Goal: Task Accomplishment & Management: Use online tool/utility

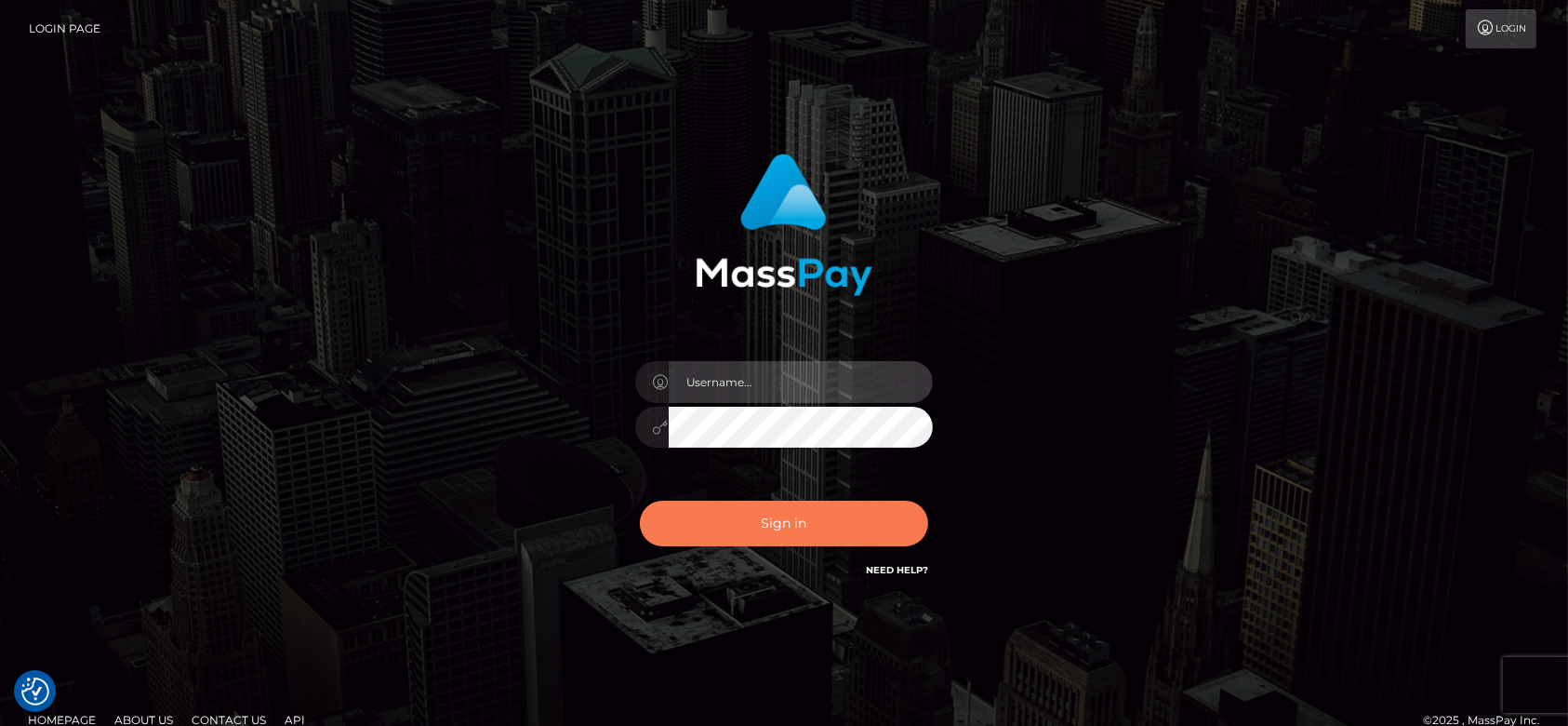
type input "[DOMAIN_NAME]"
click at [796, 523] on button "Sign in" at bounding box center [784, 524] width 289 height 46
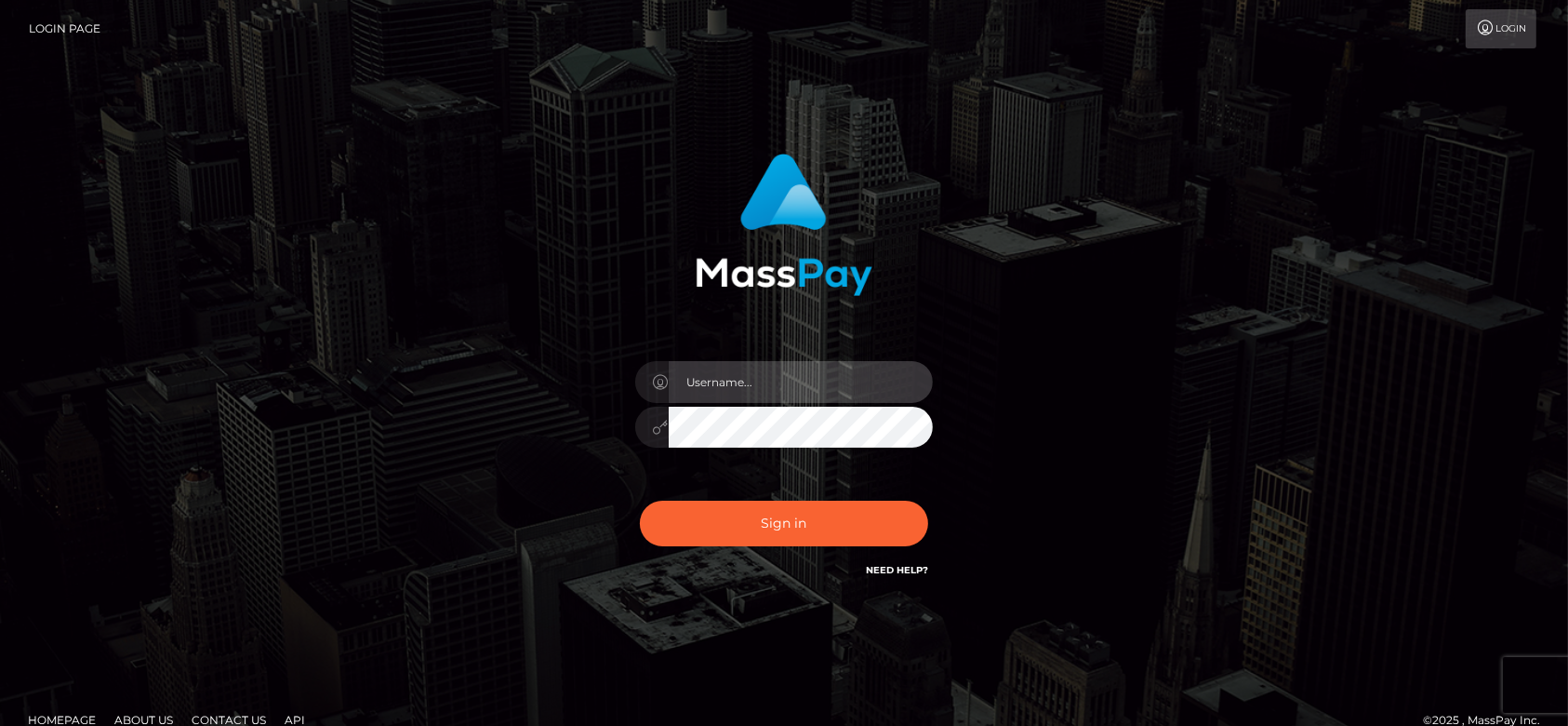
type input "fr.es"
click at [777, 401] on input "fr.es" at bounding box center [801, 382] width 264 height 42
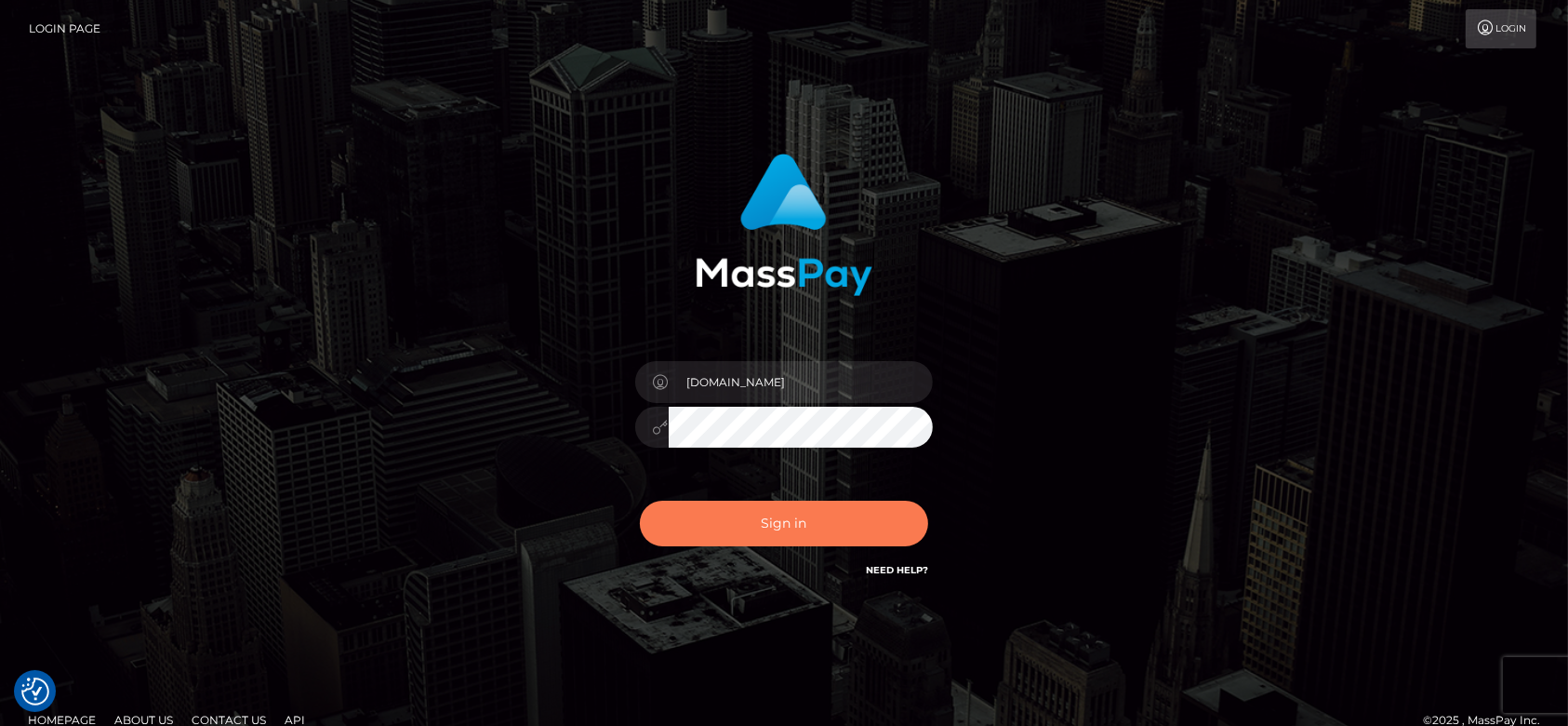
click at [713, 534] on button "Sign in" at bounding box center [784, 524] width 289 height 46
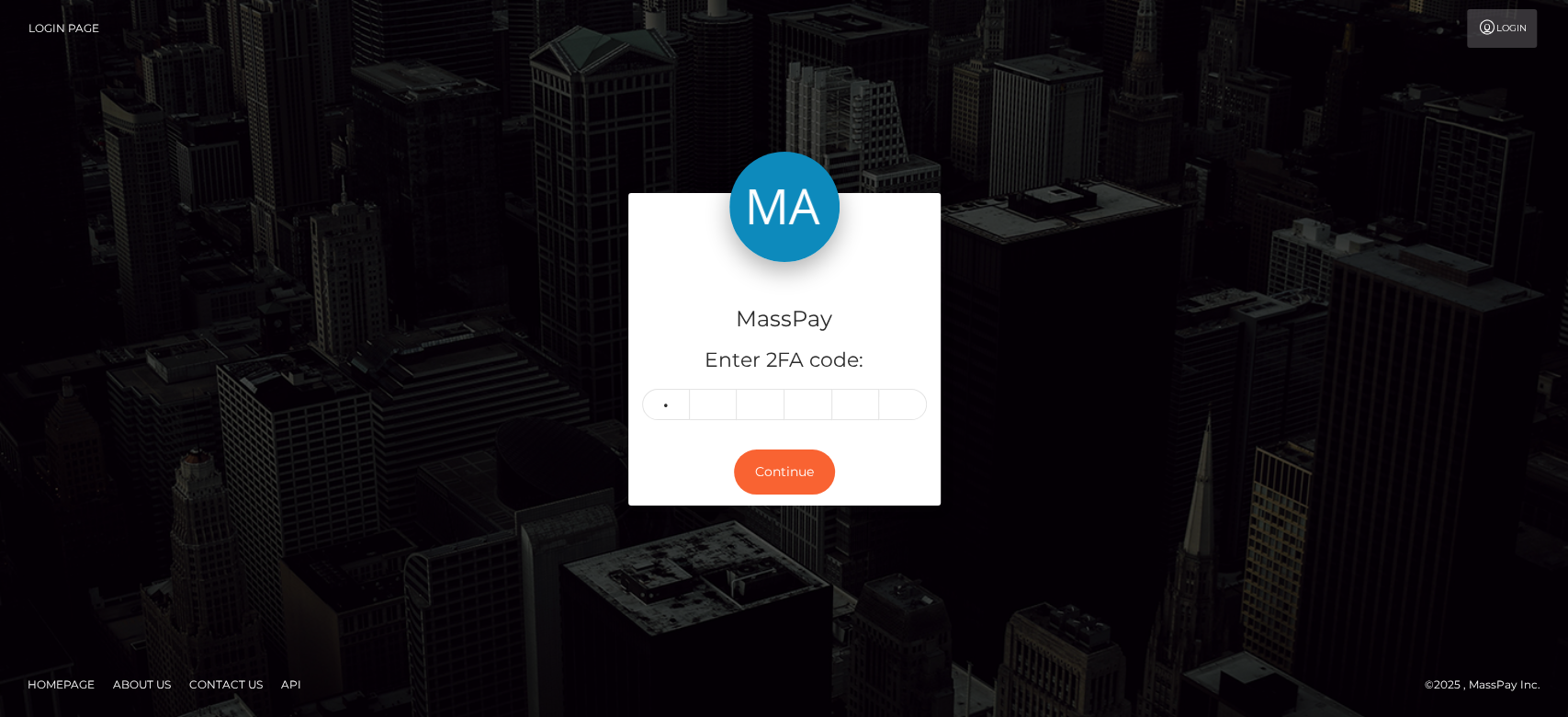
type input "0"
type input "3"
type input "4"
type input "6"
type input "4"
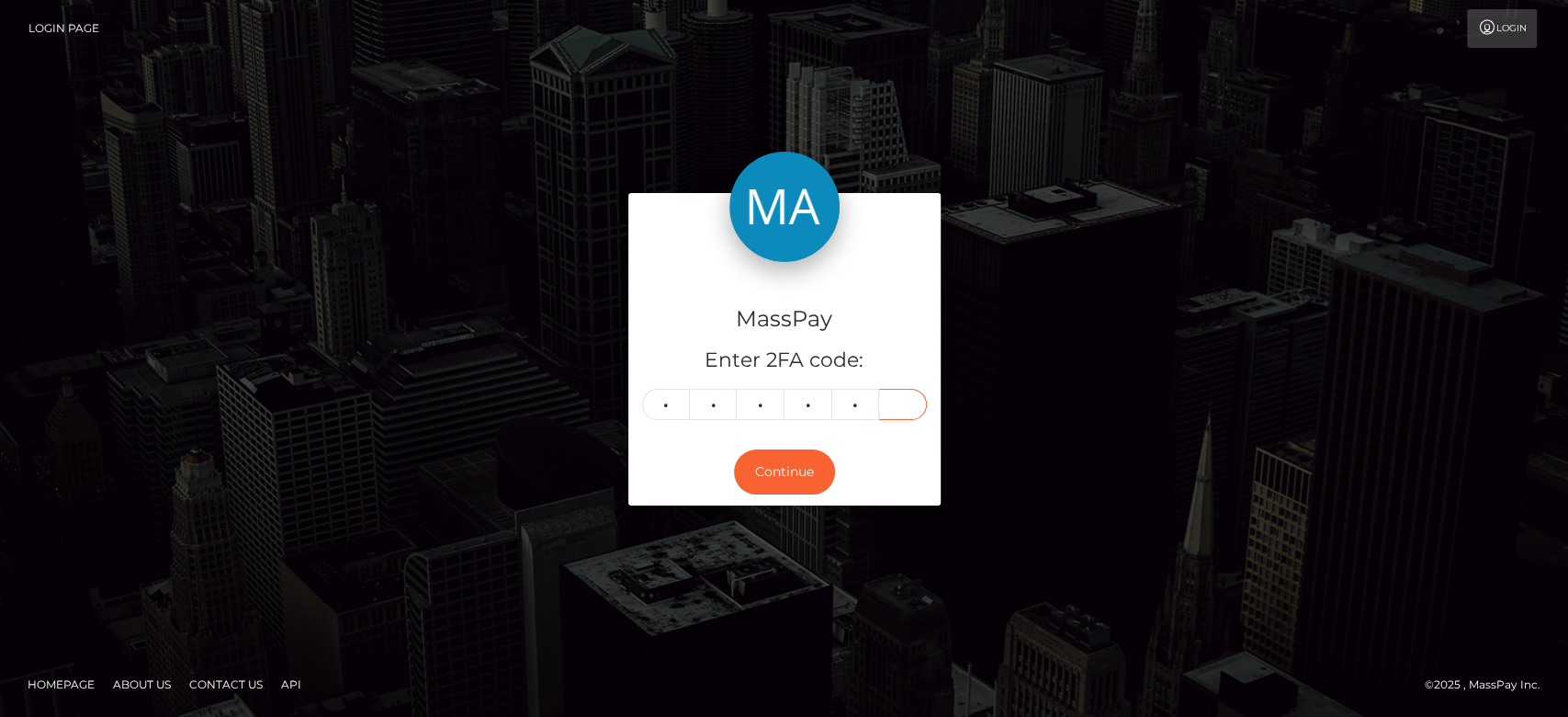
type input "2"
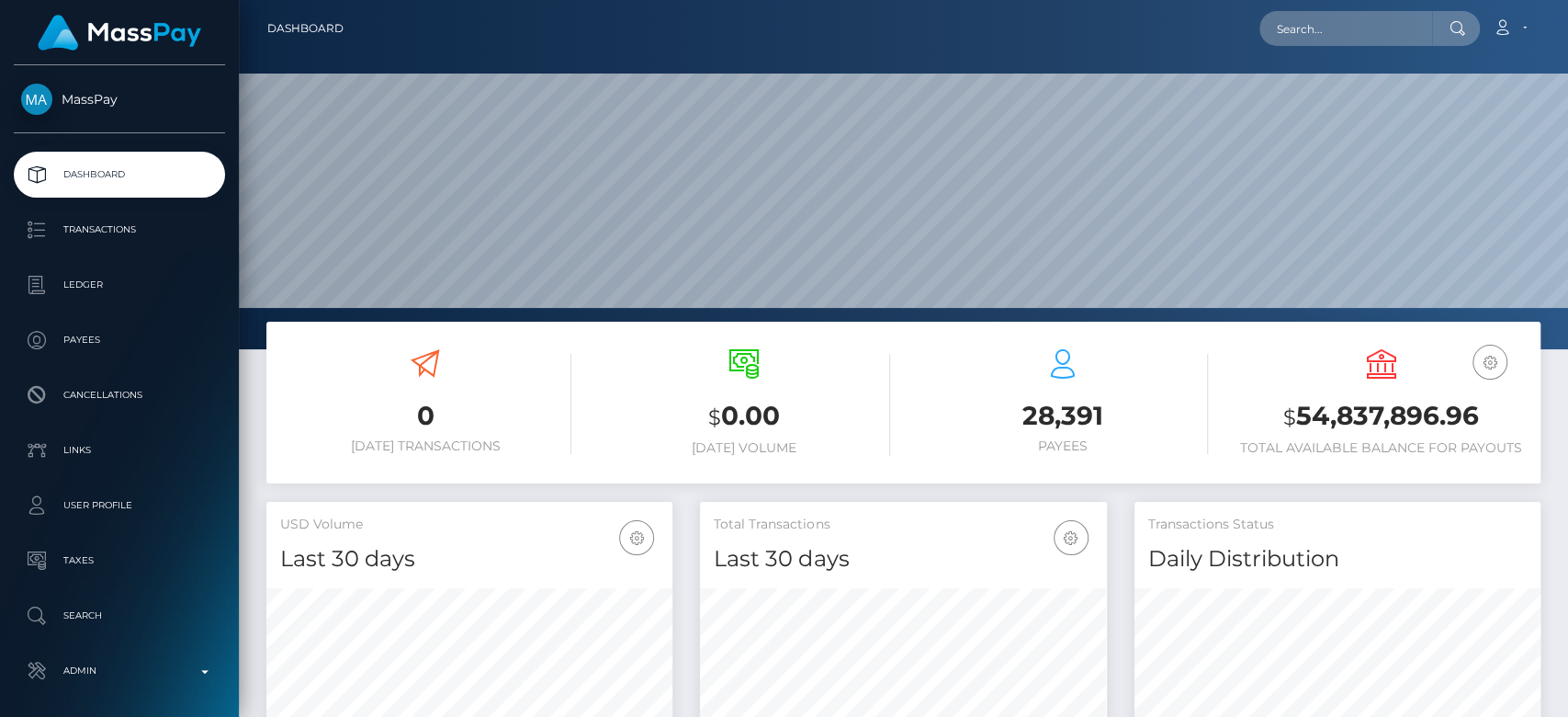
scroll to position [325, 406]
click at [1323, 36] on input "text" at bounding box center [1346, 28] width 173 height 35
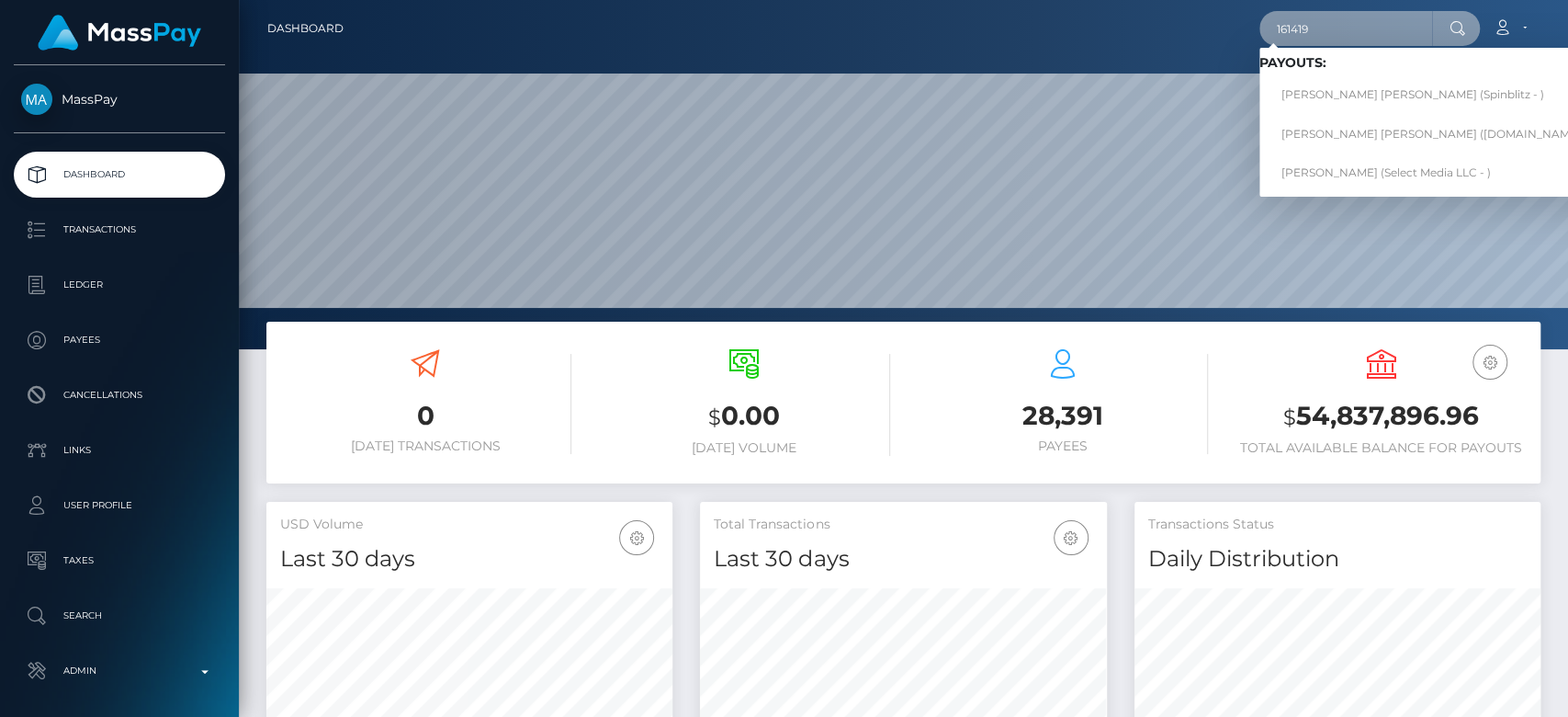
drag, startPoint x: 1360, startPoint y: 19, endPoint x: 1236, endPoint y: 40, distance: 125.8
click at [1236, 40] on div "161419 Loading... Loading... Payouts: LEON JR WILSON (Spinblitz - ) SAMANTHA EI…" at bounding box center [949, 28] width 1181 height 38
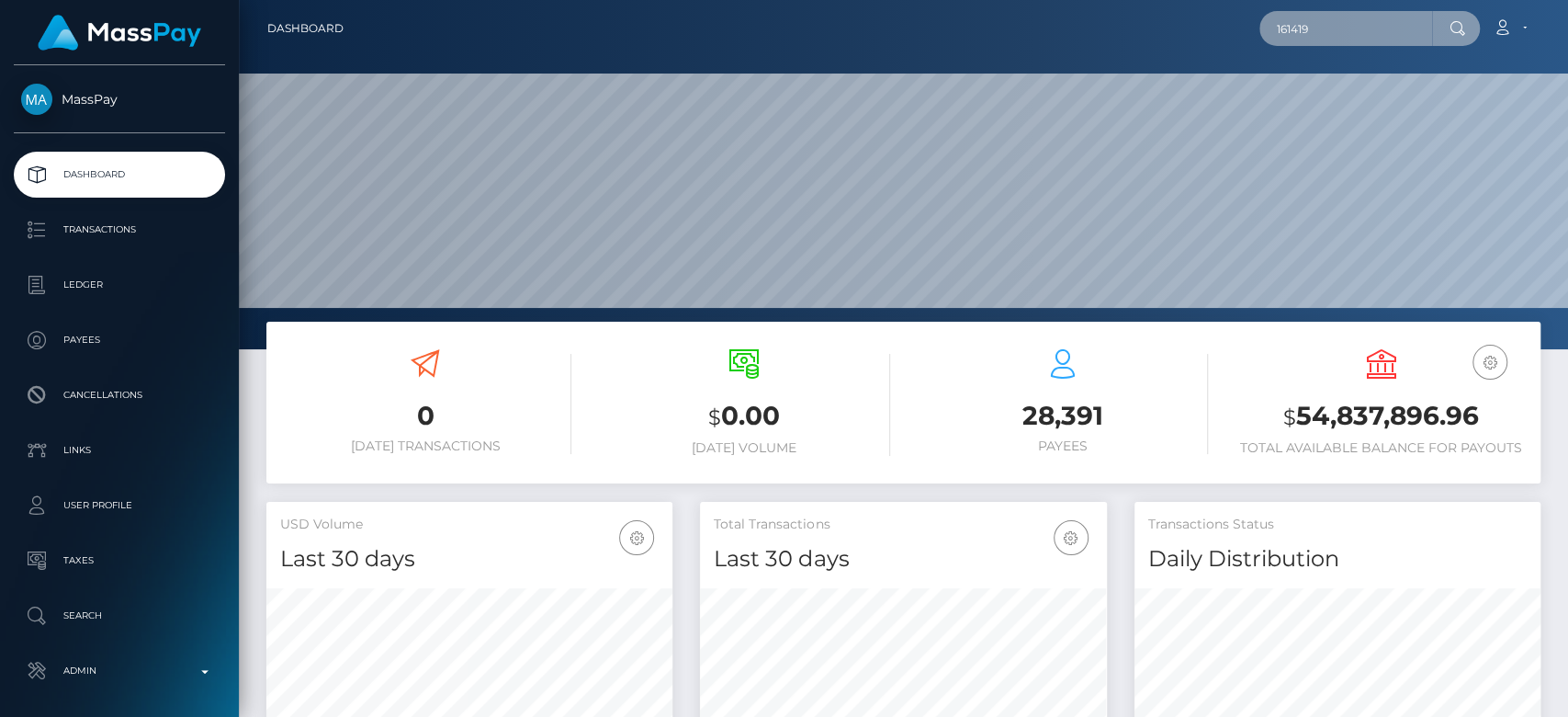
paste input "bestdealbox1@gmail.com"
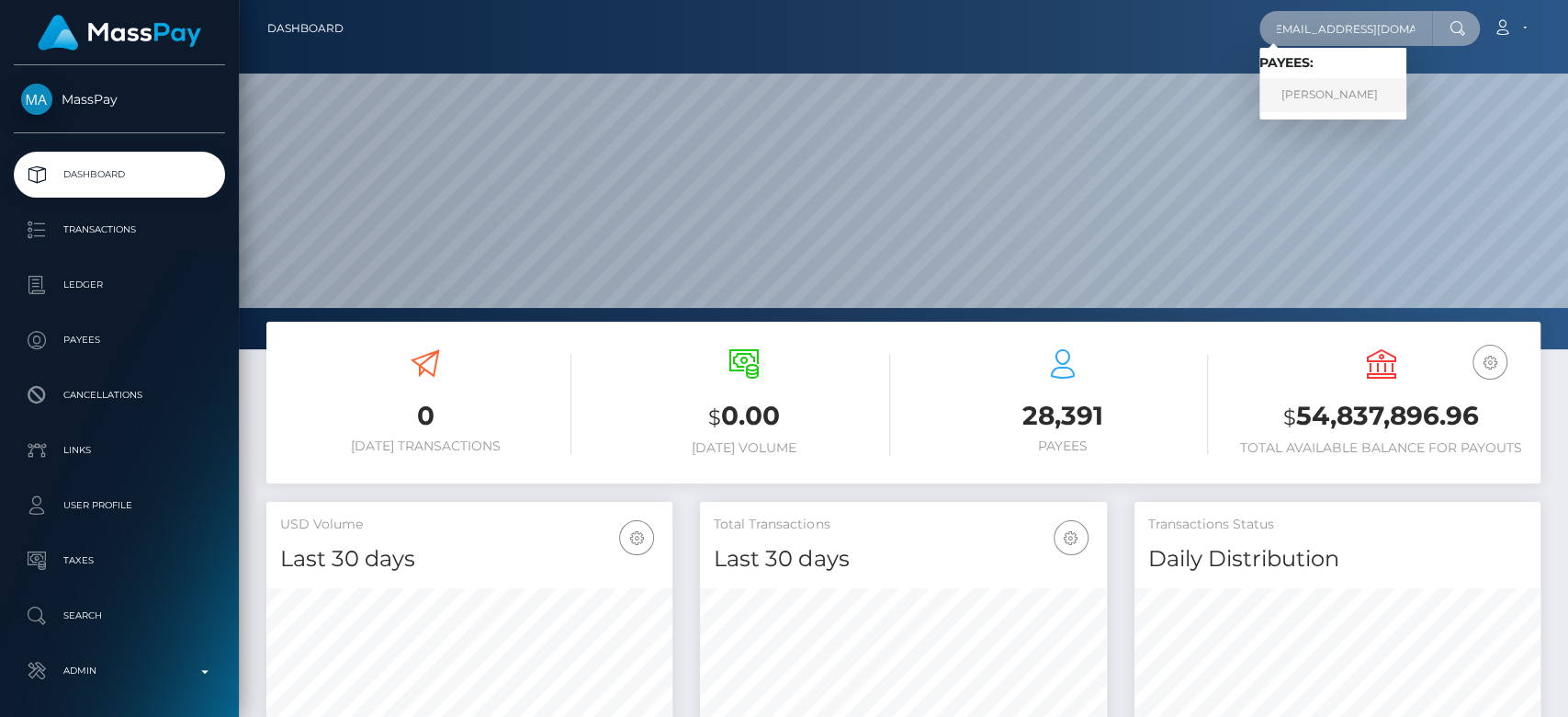
type input "bestdealbox1@gmail.com"
click at [1351, 99] on link "Wildanis Rivera" at bounding box center [1332, 95] width 147 height 34
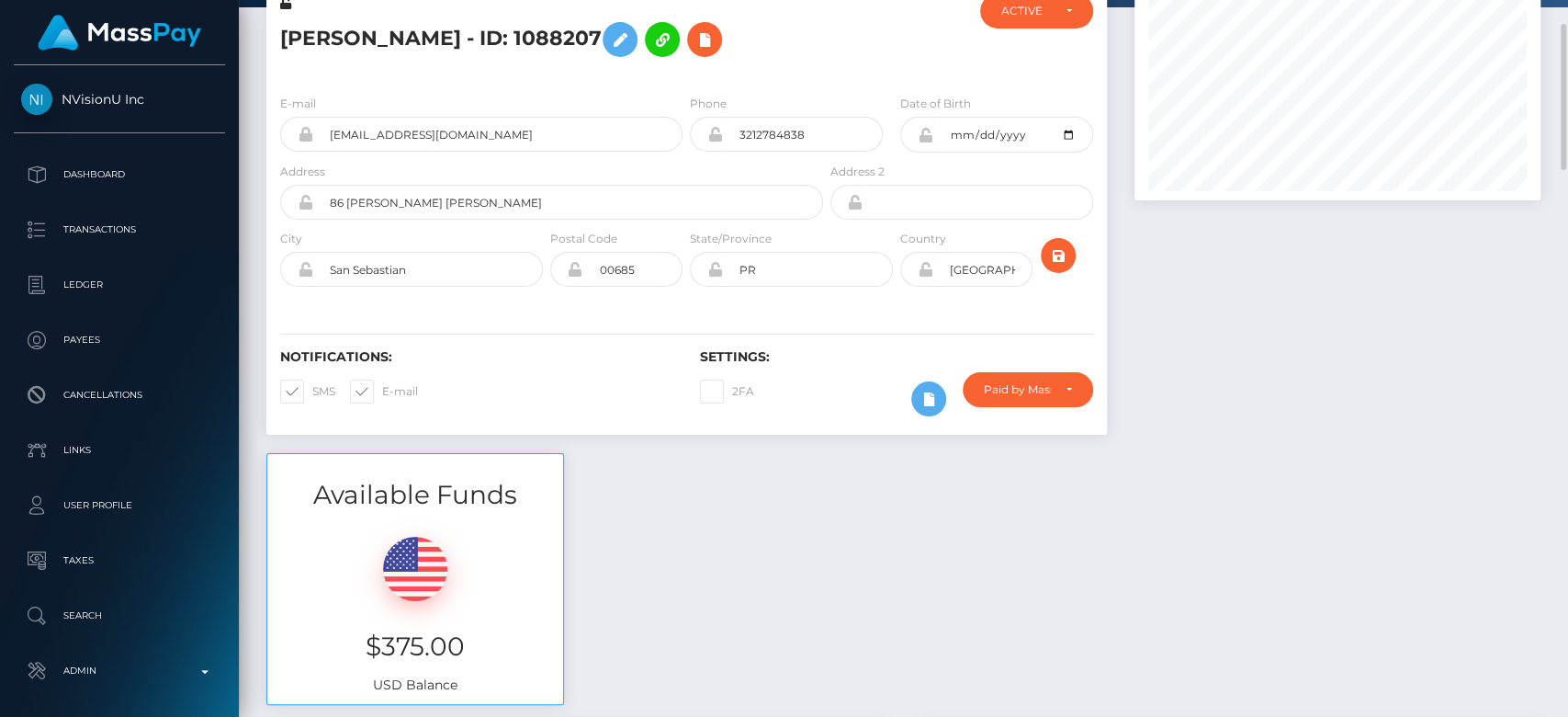
scroll to position [118, 0]
click at [694, 43] on icon at bounding box center [704, 38] width 22 height 23
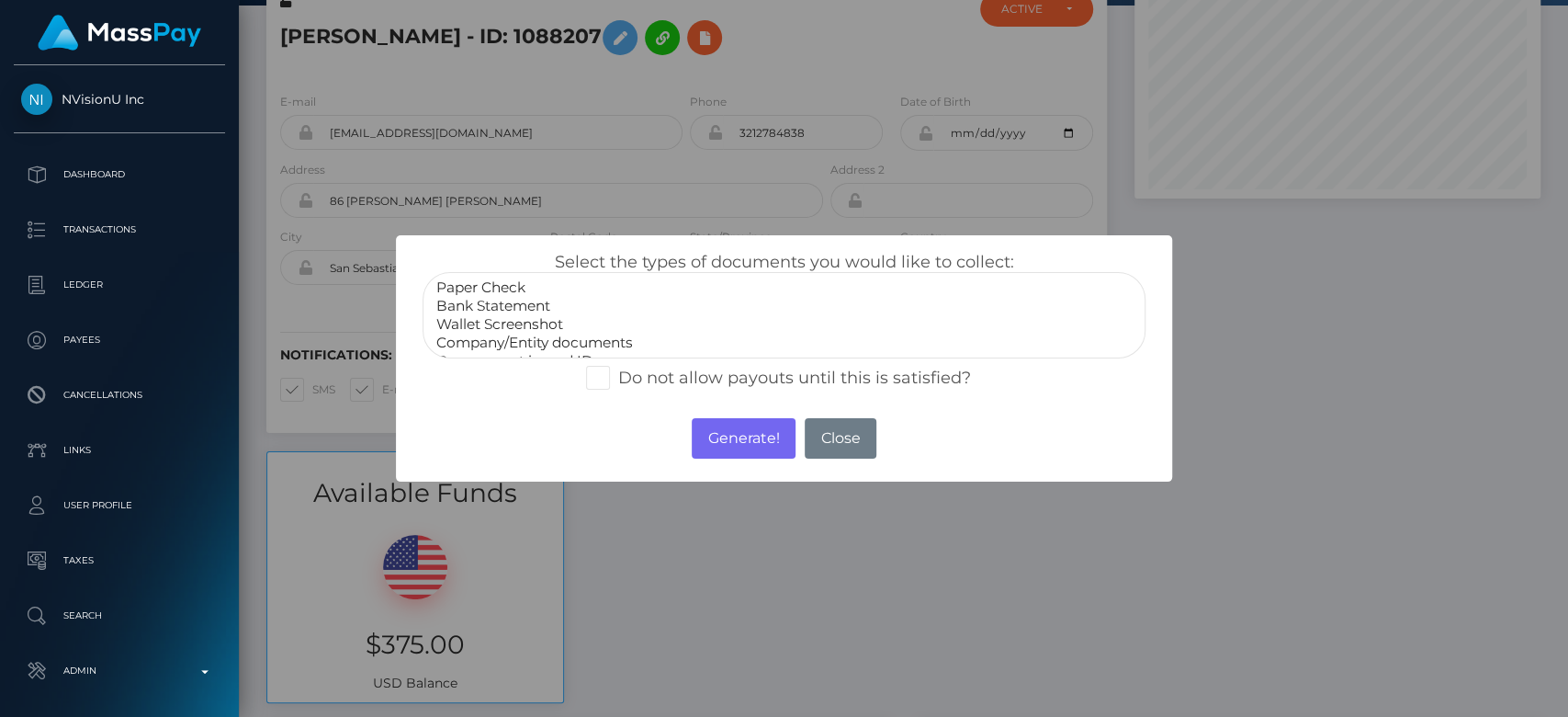
scroll to position [36, 0]
drag, startPoint x: 604, startPoint y: 330, endPoint x: 474, endPoint y: 330, distance: 130.0
select select "Government issued ID"
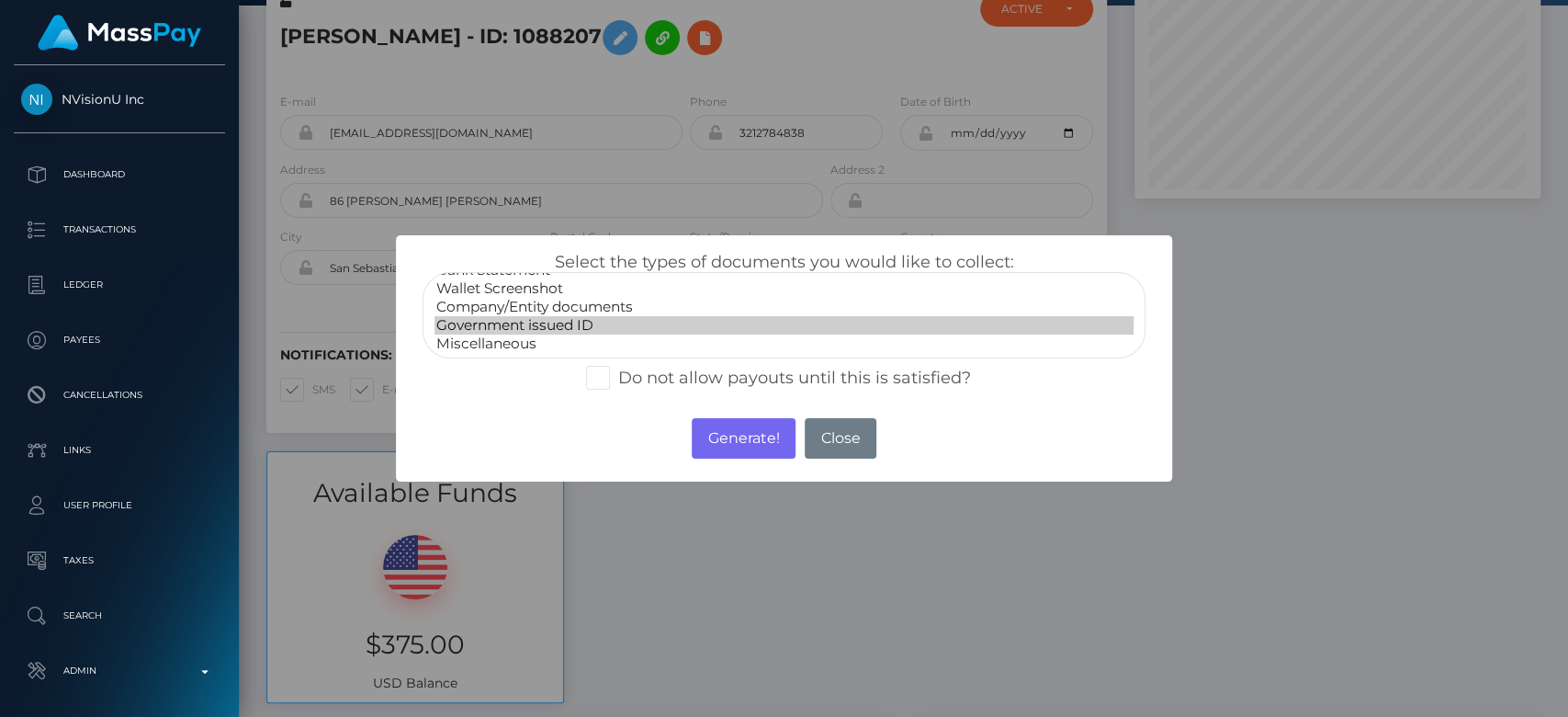
click at [474, 330] on option "Government issued ID" at bounding box center [784, 326] width 699 height 19
click at [735, 440] on button "Generate!" at bounding box center [743, 437] width 104 height 40
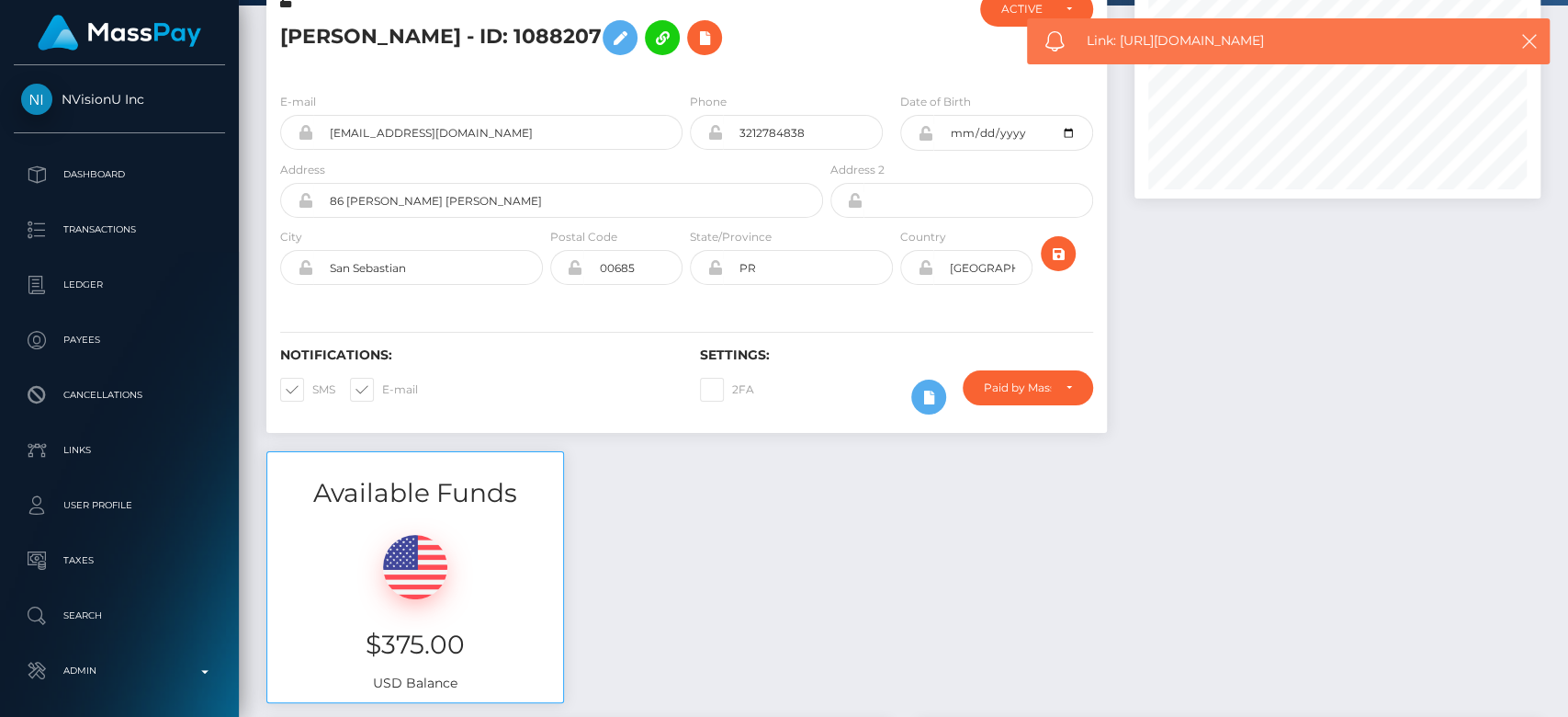
drag, startPoint x: 1331, startPoint y: 39, endPoint x: 1122, endPoint y: 48, distance: 209.2
click at [1122, 48] on span "Link: https://l.maspay.io/Ok42A" at bounding box center [1285, 40] width 396 height 20
copy span "https://l.maspay.io/Ok42A"
